Goal: Information Seeking & Learning: Check status

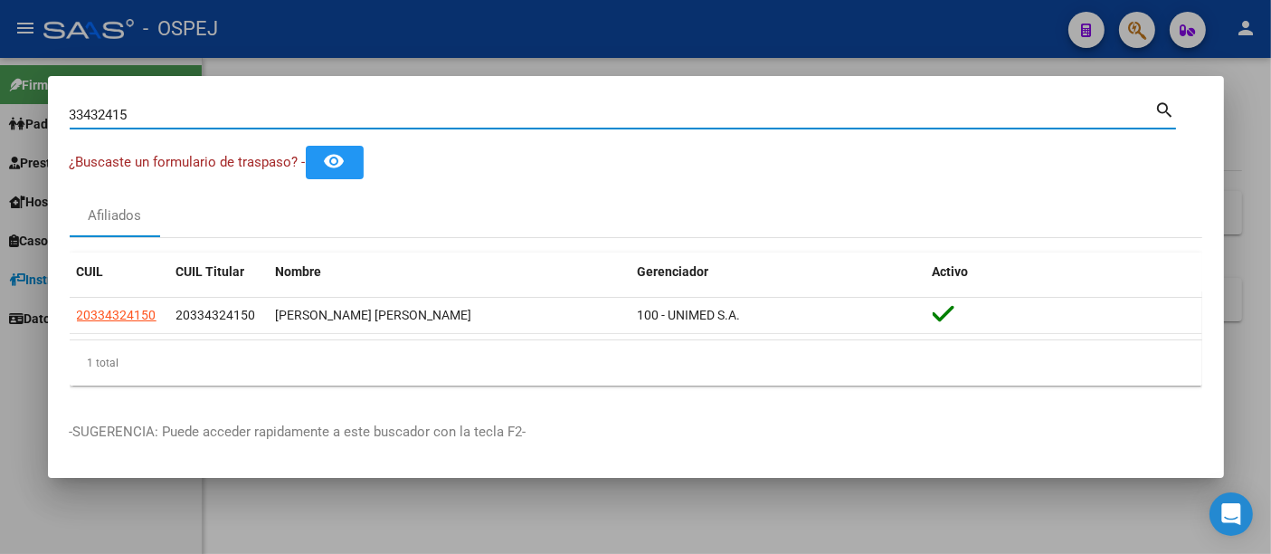
click at [507, 113] on input "33432415" at bounding box center [612, 115] width 1085 height 16
type input "3"
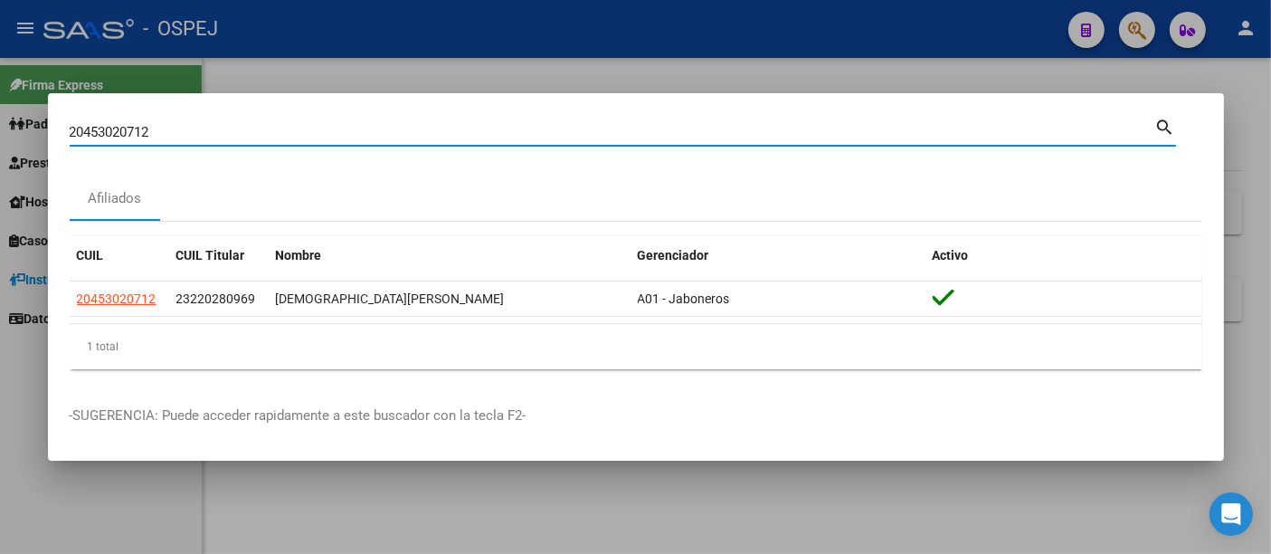
click at [280, 133] on input "20453020712" at bounding box center [612, 132] width 1085 height 16
type input "2"
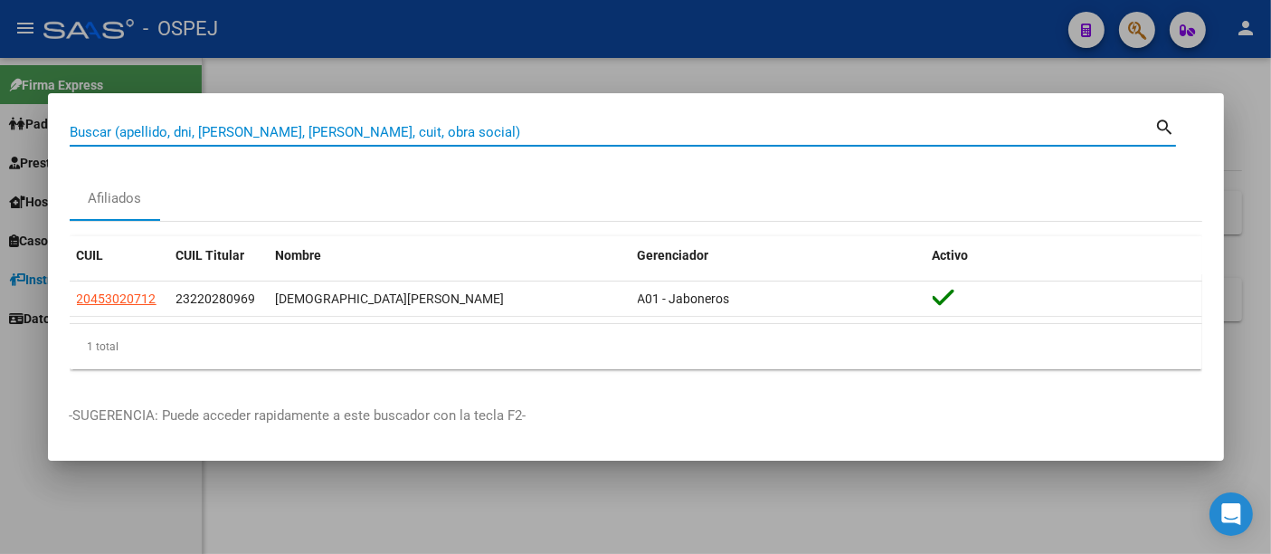
paste input "30867362"
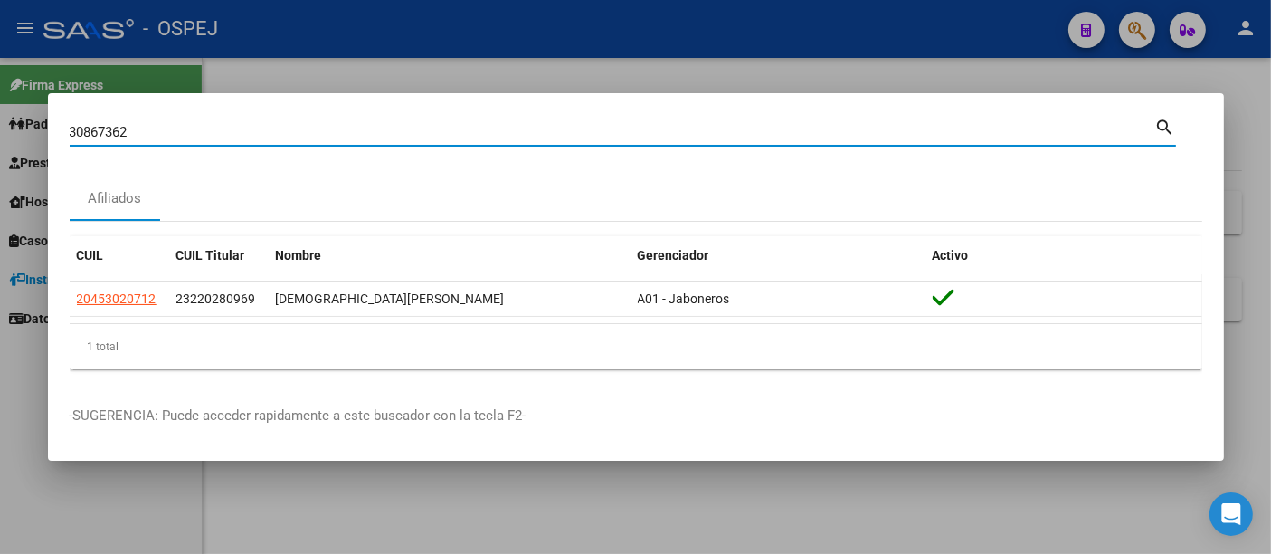
type input "30867362"
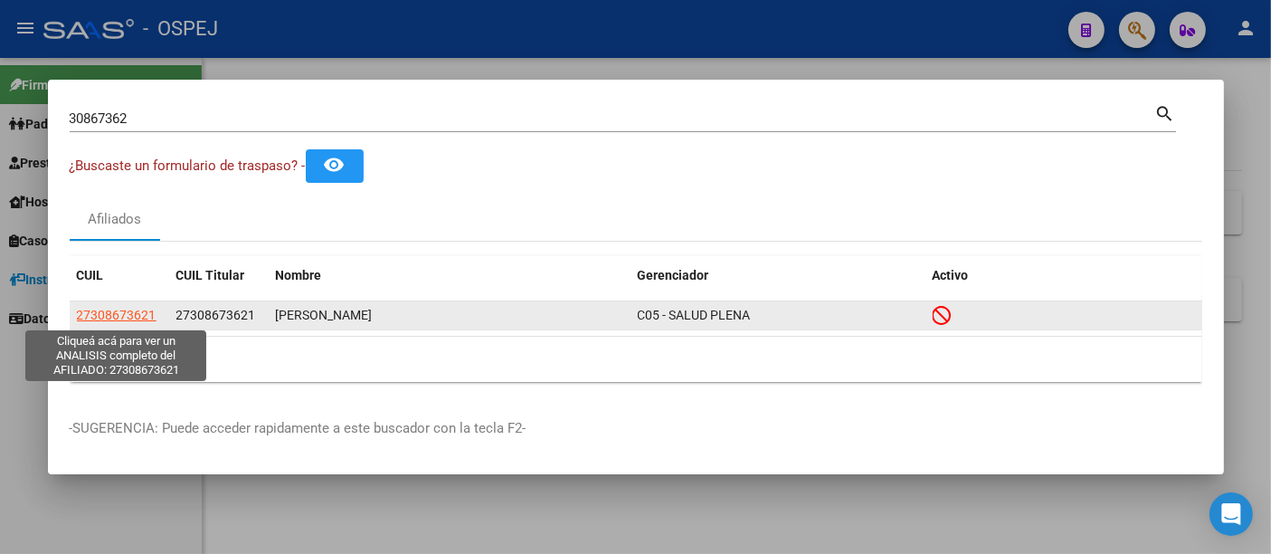
click at [97, 314] on span "27308673621" at bounding box center [117, 315] width 80 height 14
type textarea "27308673621"
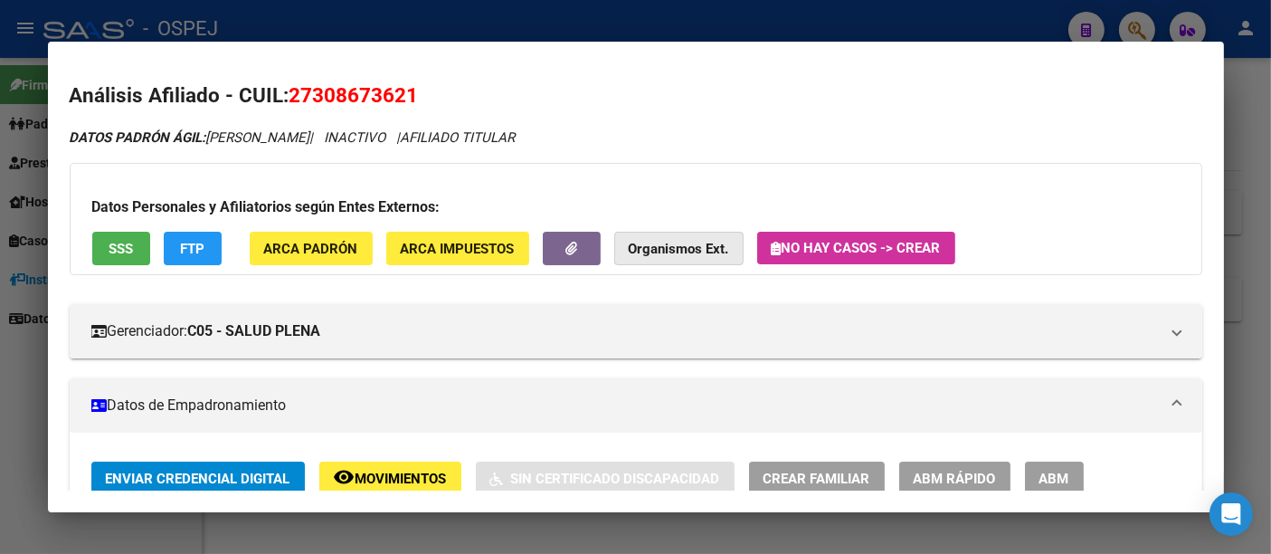
click at [666, 242] on strong "Organismos Ext." at bounding box center [679, 249] width 100 height 16
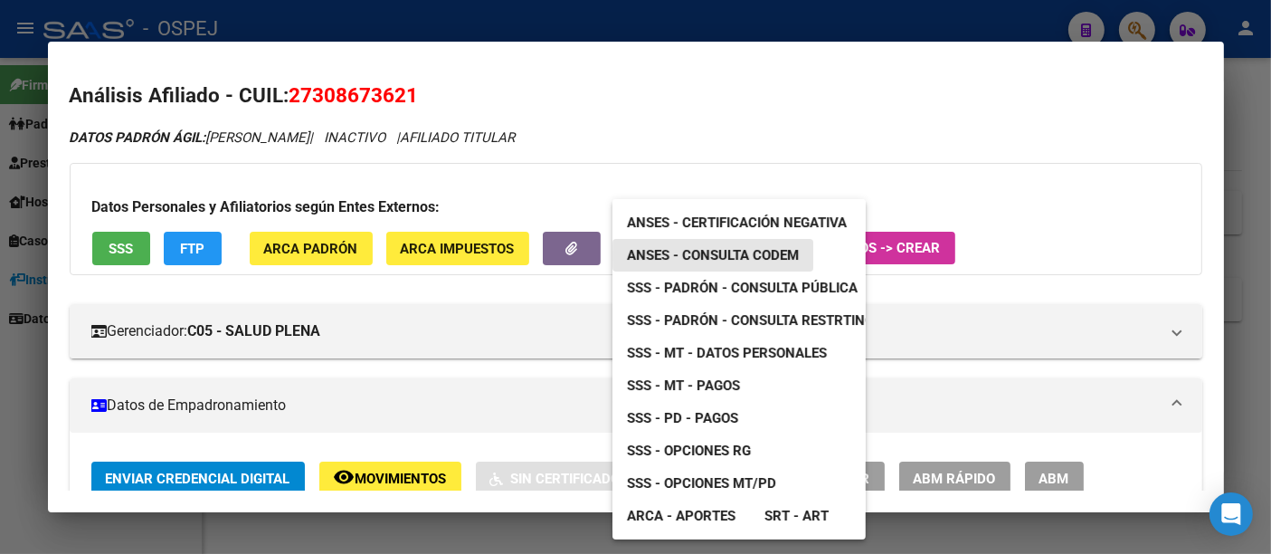
click at [739, 255] on span "ANSES - Consulta CODEM" at bounding box center [713, 255] width 172 height 16
